Goal: Transaction & Acquisition: Purchase product/service

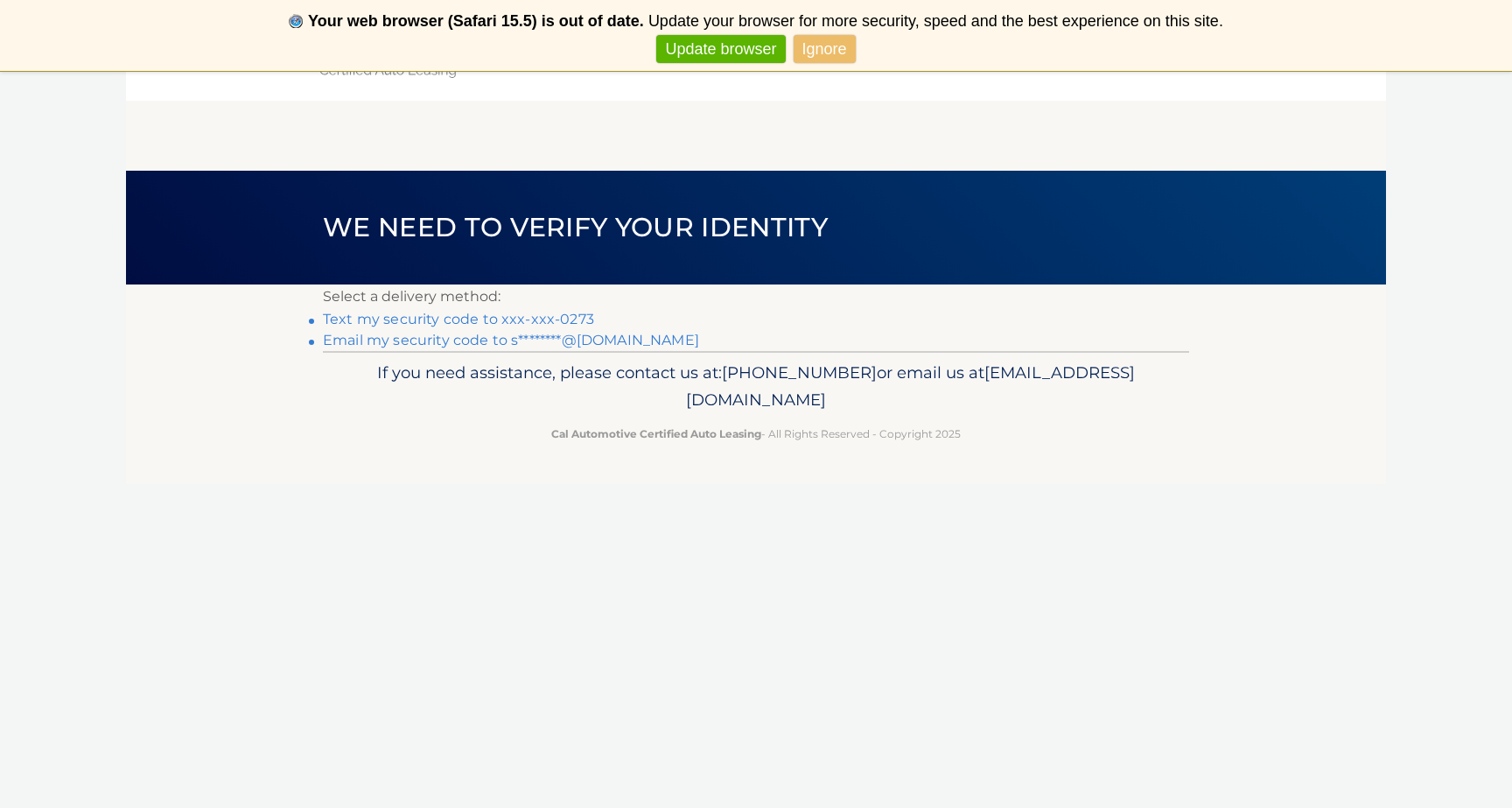
click at [579, 316] on link "Text my security code to xxx-xxx-0273" at bounding box center [458, 319] width 271 height 17
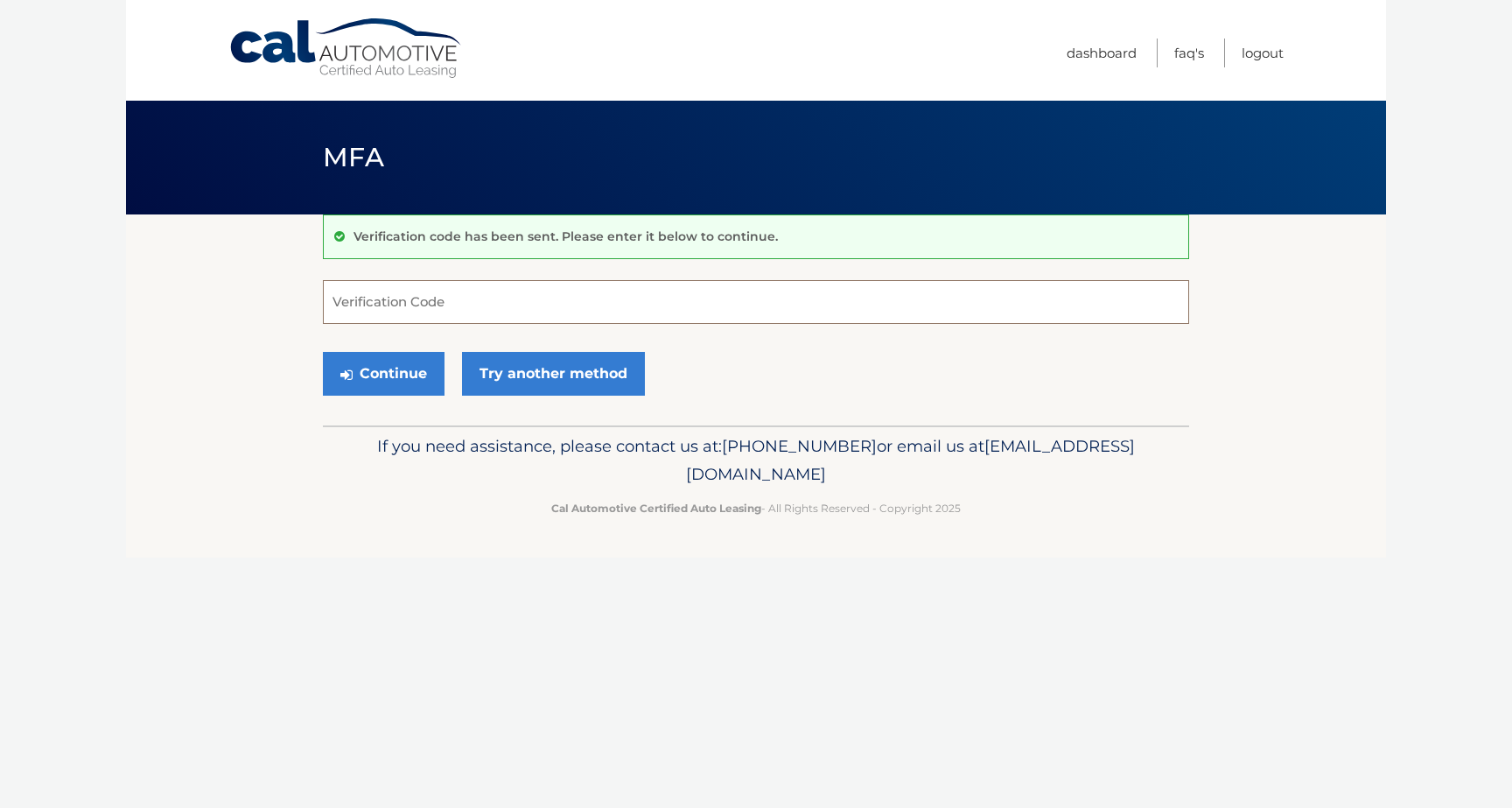
click at [577, 313] on input "Verification Code" at bounding box center [756, 301] width 866 height 44
type input "661935"
click at [420, 357] on button "Continue" at bounding box center [383, 373] width 121 height 44
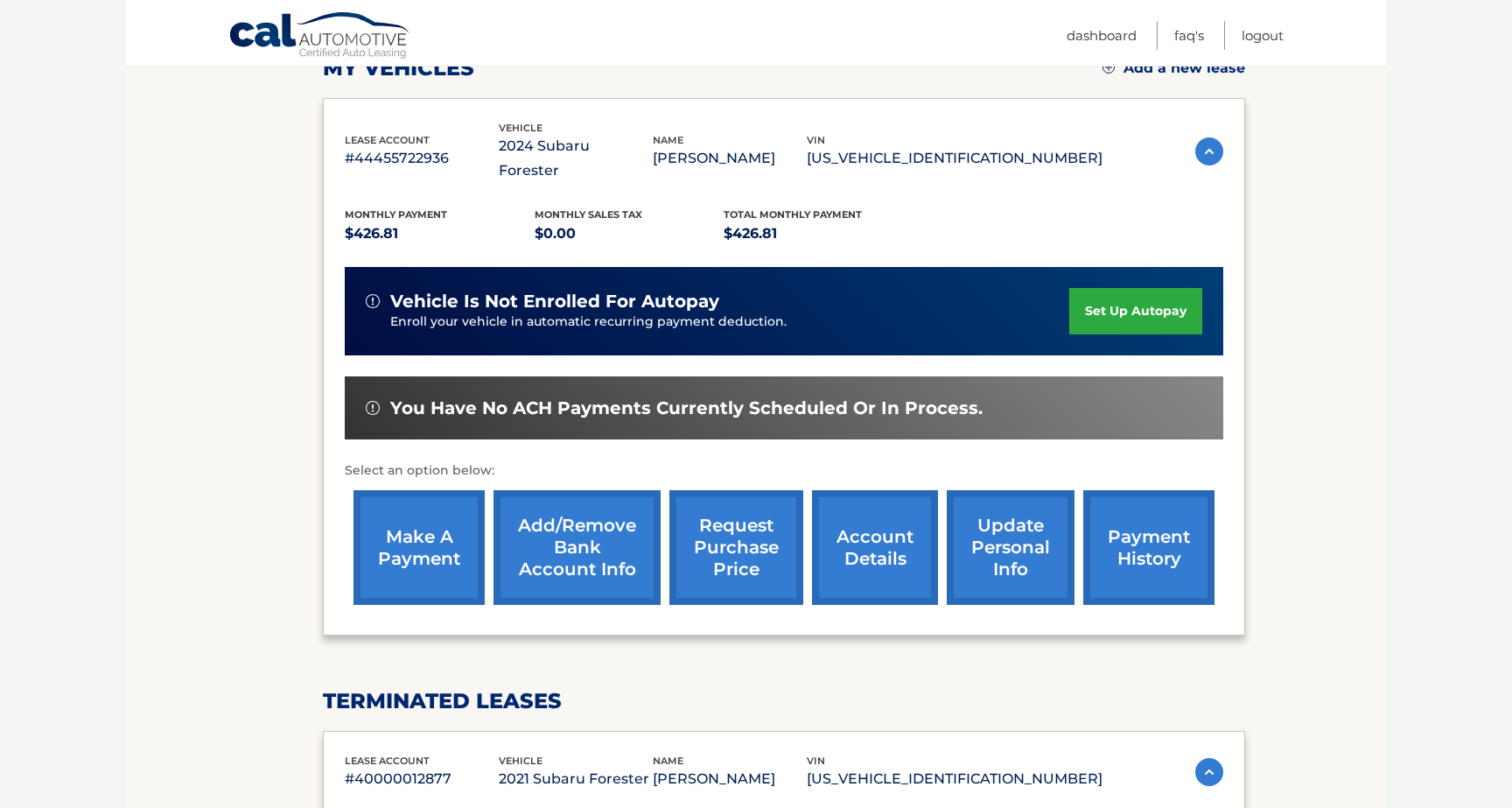
scroll to position [272, 0]
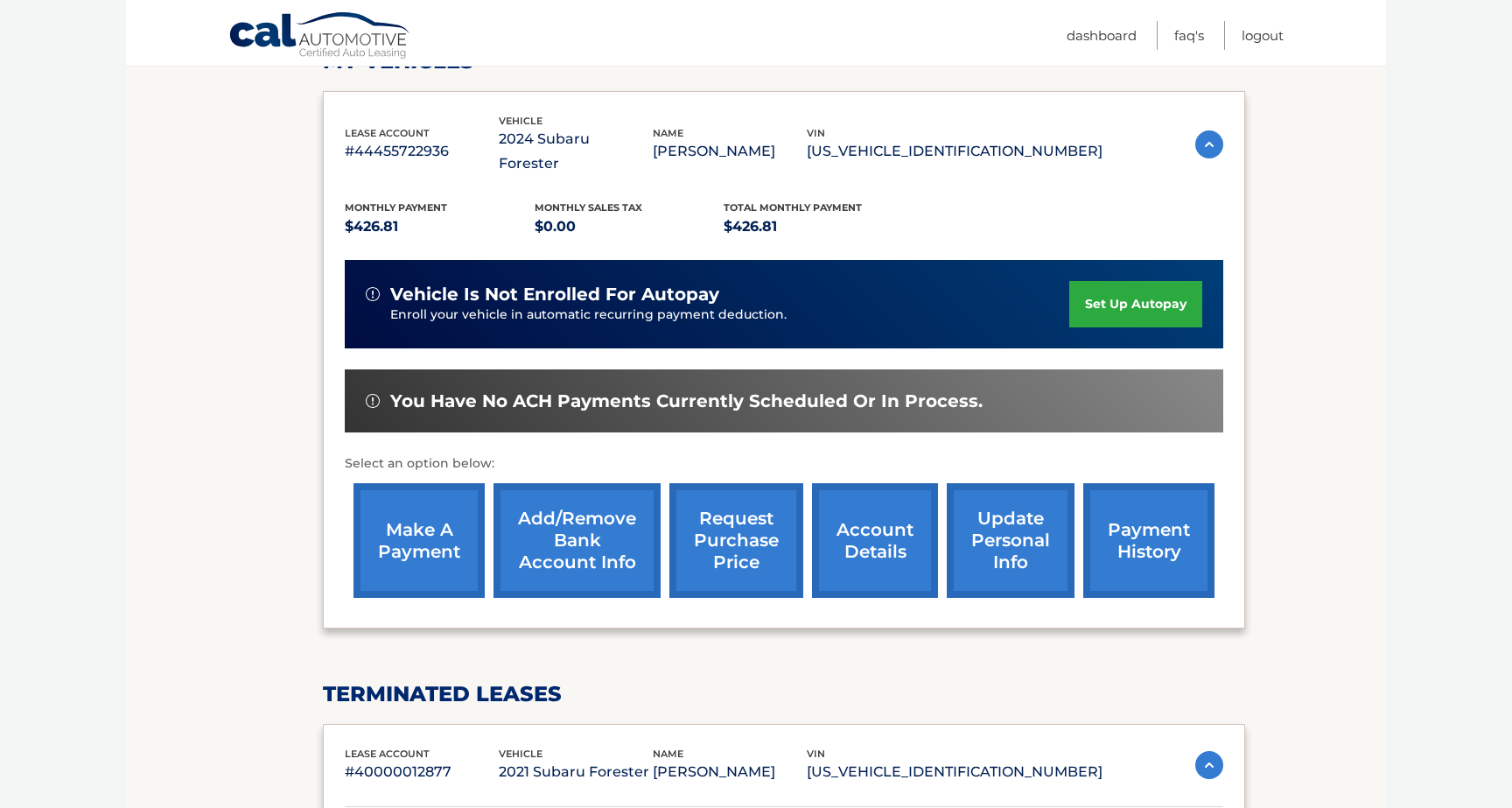
click at [420, 518] on link "make a payment" at bounding box center [419, 540] width 132 height 115
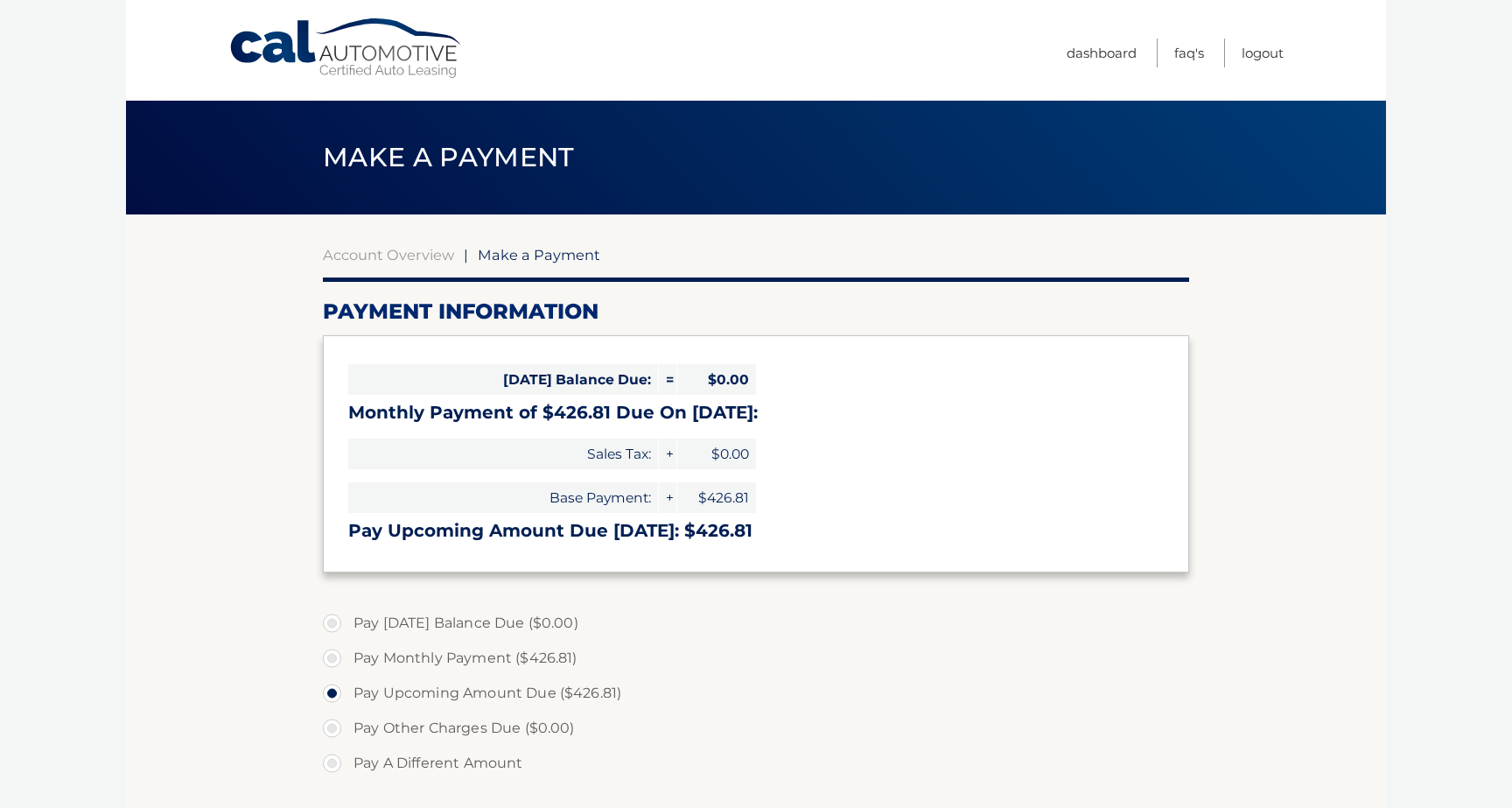
select select "YzZkYWE0ZGEtZDUwYi00ZDJkLWFhOWQtZTgwMzdiMDNhZDM1"
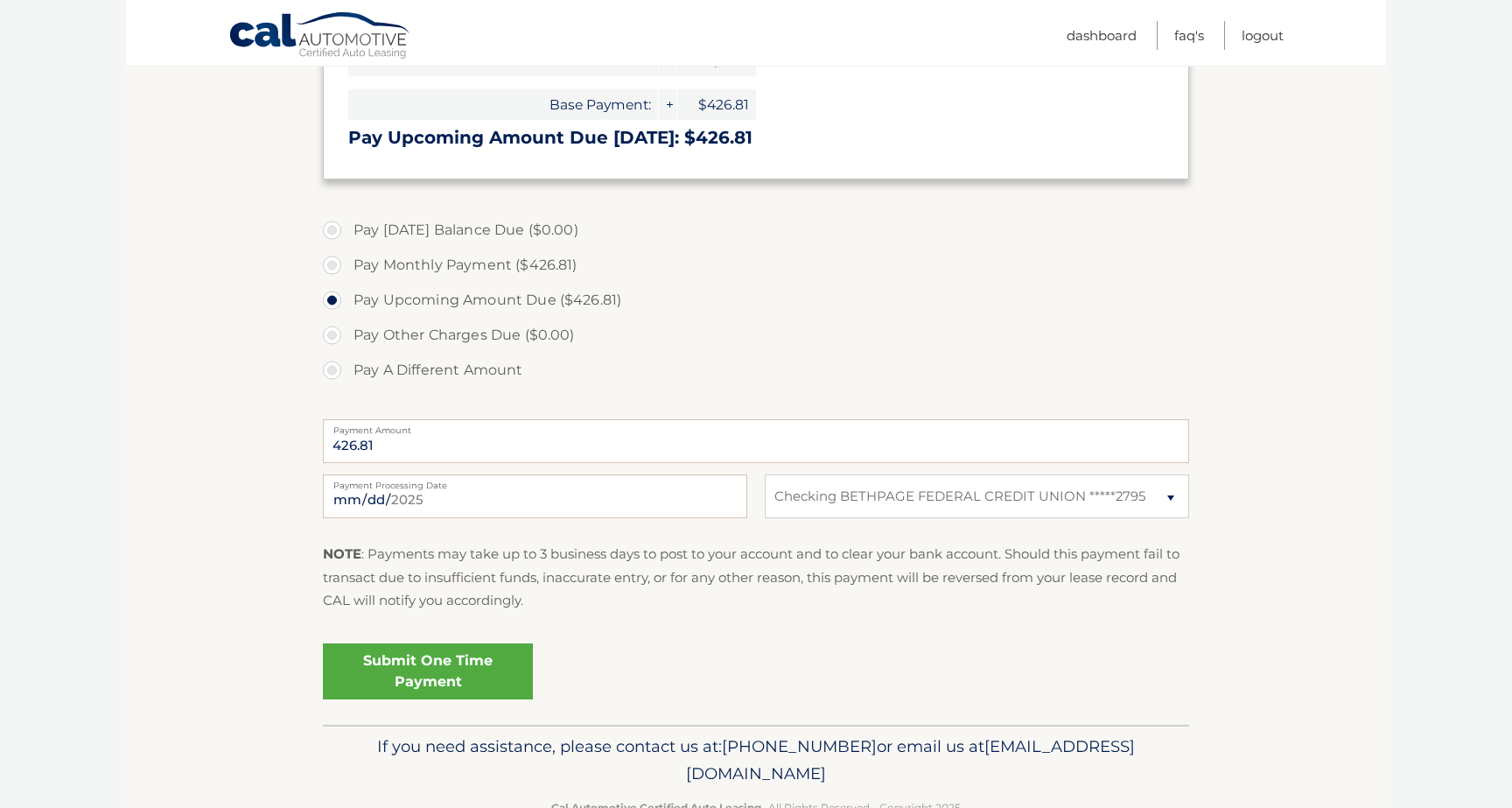
scroll to position [397, 0]
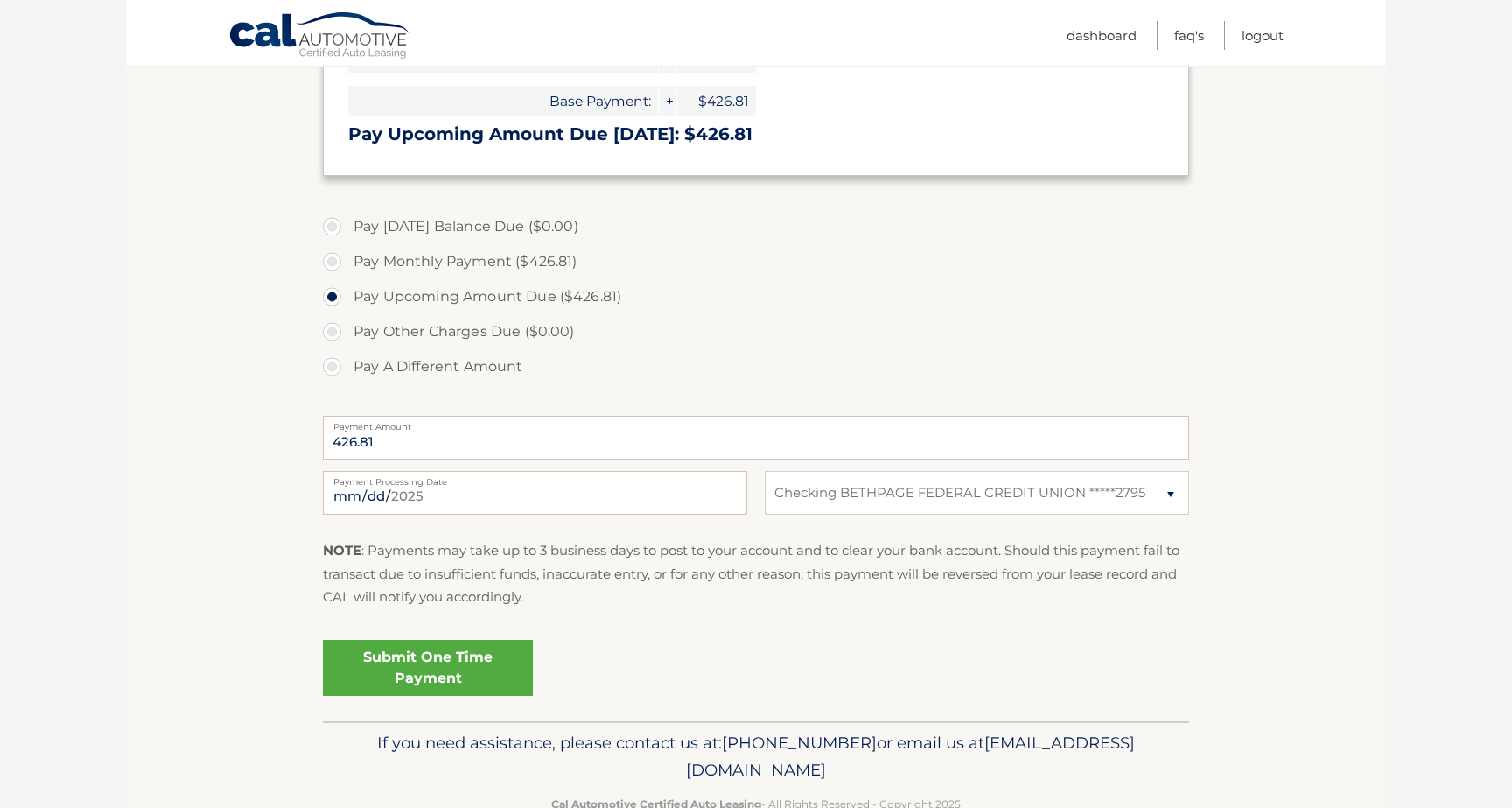
click at [409, 672] on link "Submit One Time Payment" at bounding box center [427, 668] width 210 height 56
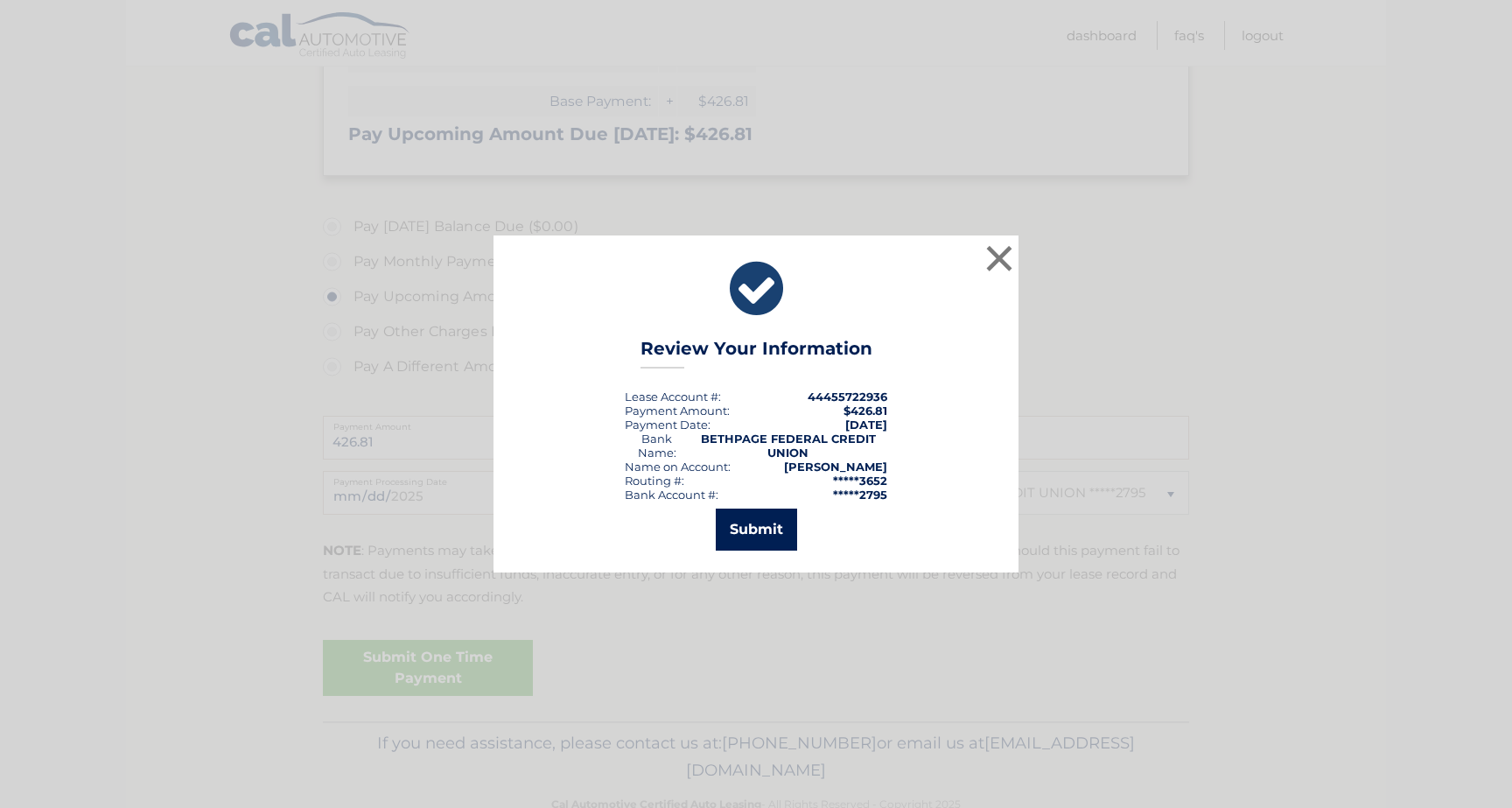
click at [749, 536] on button "Submit" at bounding box center [756, 529] width 81 height 42
